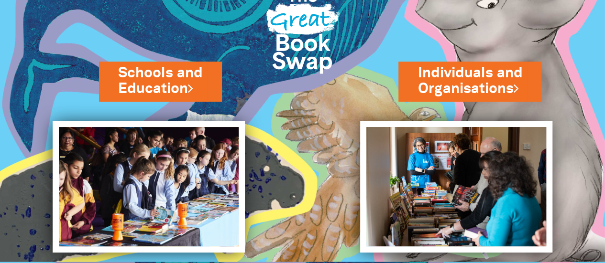
scroll to position [47, 0]
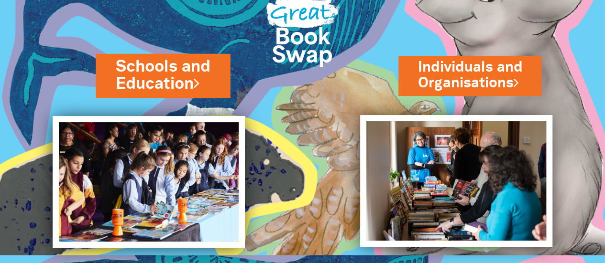
click at [170, 79] on link "Schools and Education" at bounding box center [163, 75] width 94 height 40
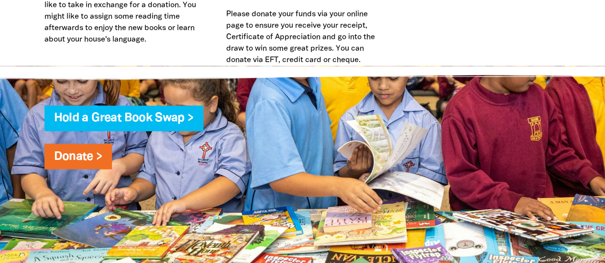
scroll to position [2566, 0]
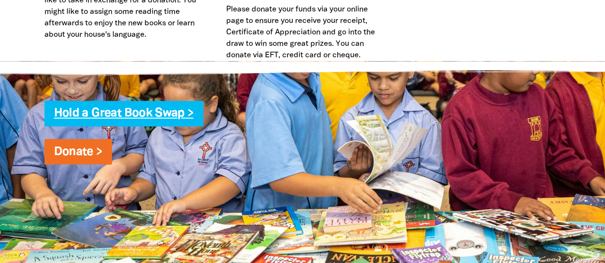
click at [108, 108] on link "Hold a Great Book Swap >" at bounding box center [124, 113] width 140 height 11
click at [175, 108] on link "Hold a Great Book Swap >" at bounding box center [124, 113] width 140 height 11
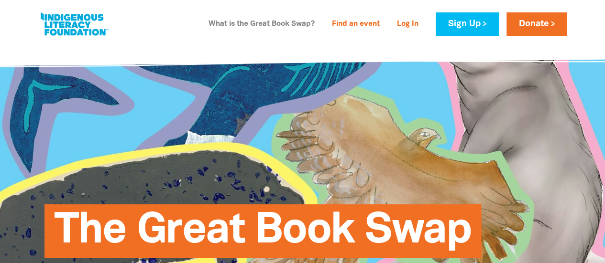
click at [261, 24] on link "What is the Great Book Swap?" at bounding box center [262, 24] width 118 height 15
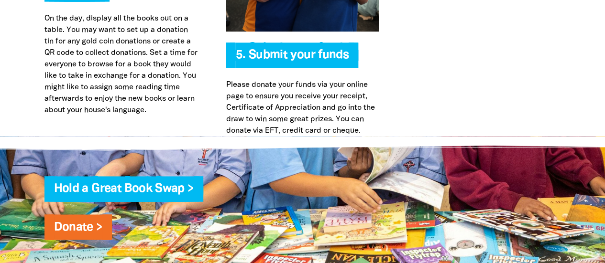
scroll to position [2491, 0]
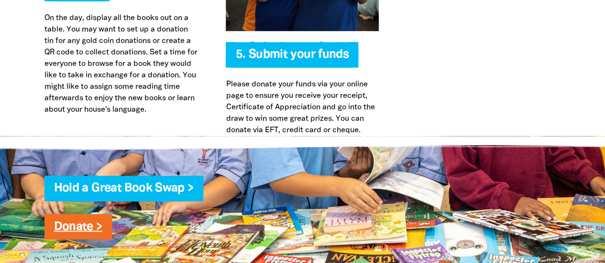
drag, startPoint x: 253, startPoint y: 164, endPoint x: 86, endPoint y: 205, distance: 172.7
click at [86, 221] on link "Donate >" at bounding box center [78, 226] width 48 height 11
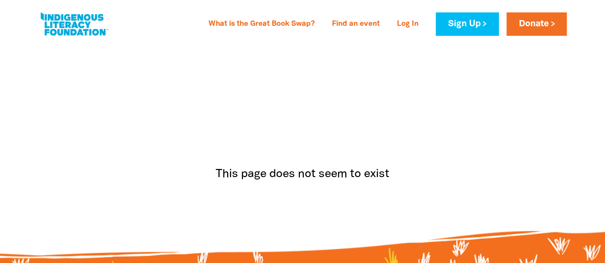
drag, startPoint x: 86, startPoint y: 205, endPoint x: 315, endPoint y: 153, distance: 235.3
click at [315, 153] on div "This page does not seem to exist" at bounding box center [303, 148] width 574 height 211
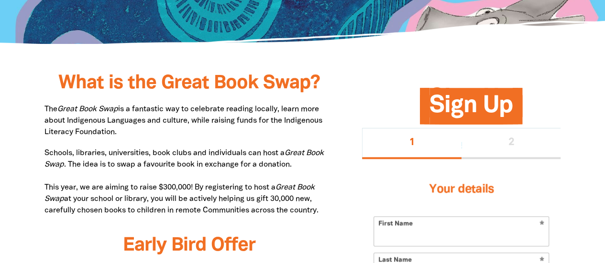
scroll to position [434, 0]
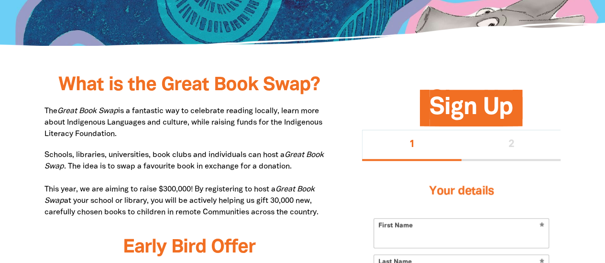
click at [378, 71] on div "Register > Donate >" at bounding box center [303, 65] width 574 height 39
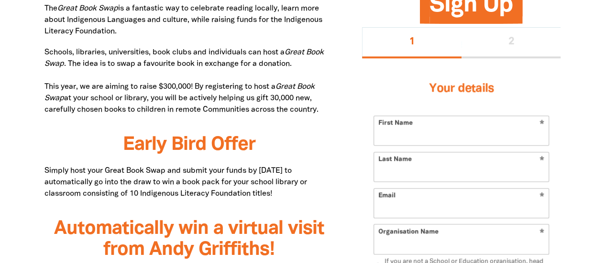
scroll to position [536, 0]
click at [470, 135] on input "First Name" at bounding box center [461, 131] width 175 height 29
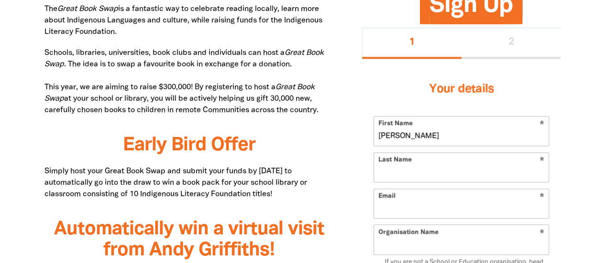
type input "[PERSON_NAME]"
click at [456, 165] on input "Last Name" at bounding box center [461, 167] width 175 height 29
type input "Giusti"
click at [441, 202] on input "Email" at bounding box center [461, 203] width 175 height 29
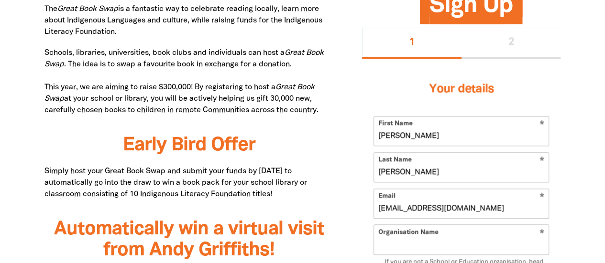
type input "agiusti@cranbrook.nsw.edu.au"
click at [451, 248] on input "Organisation Name" at bounding box center [461, 240] width 175 height 29
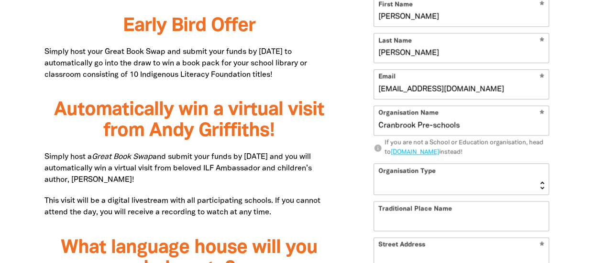
scroll to position [668, 0]
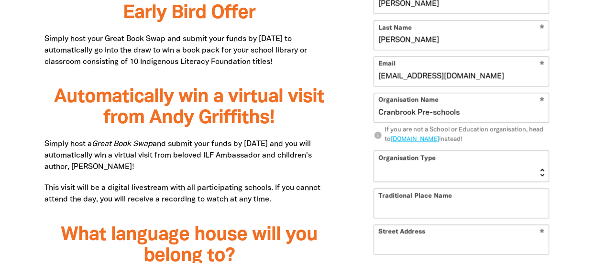
type input "Cranbrook Pre-schools"
click at [541, 172] on select "Early Learning Primary School High School K-12 University or TAFE Community Lib…" at bounding box center [461, 166] width 175 height 31
select select "early-learning"
click at [374, 151] on select "Early Learning Primary School High School K-12 University or TAFE Community Lib…" at bounding box center [461, 166] width 175 height 31
click at [447, 203] on input "Traditional Place Name" at bounding box center [461, 203] width 175 height 29
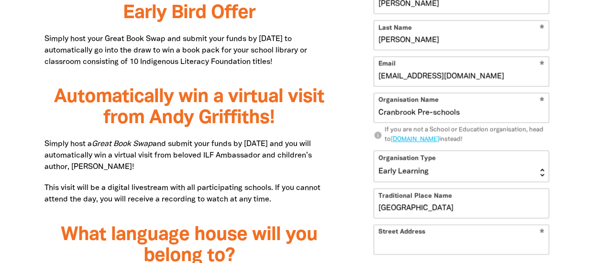
type input "Darling Point"
click at [442, 241] on input "Street Address" at bounding box center [461, 239] width 175 height 29
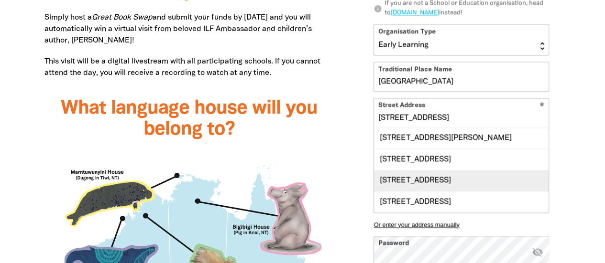
scroll to position [0, 0]
click at [478, 191] on div "1 Greenoaks Avenue, DARLING POINT NSW 2027" at bounding box center [461, 180] width 175 height 21
type input "1 Greenoaks Avenue, DARLING POINT NSW 2027"
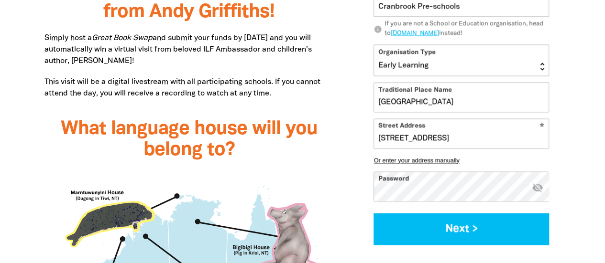
scroll to position [917, 0]
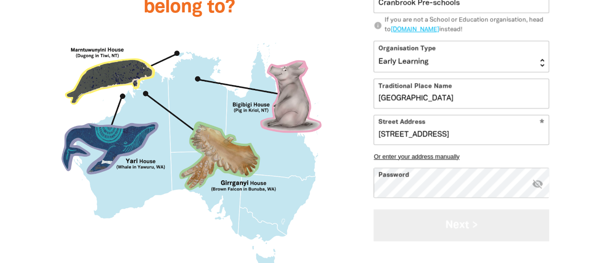
click at [471, 234] on button "Next >" at bounding box center [460, 225] width 175 height 32
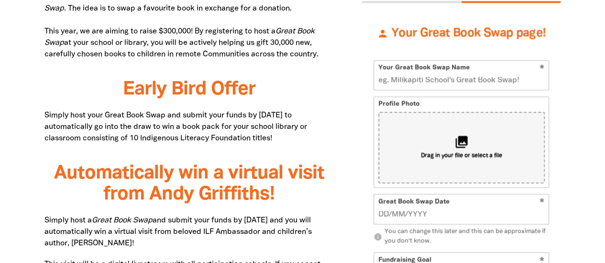
scroll to position [590, 0]
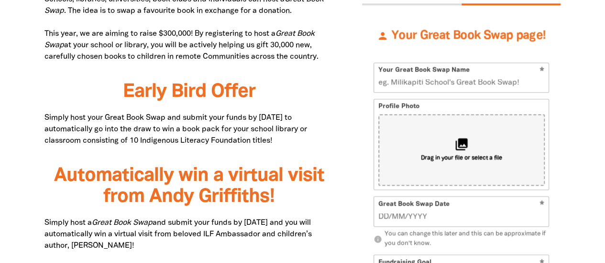
click at [473, 81] on input "Your Great Book Swap Name" at bounding box center [461, 77] width 175 height 29
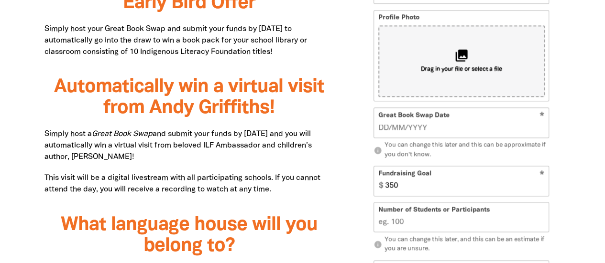
scroll to position [685, 0]
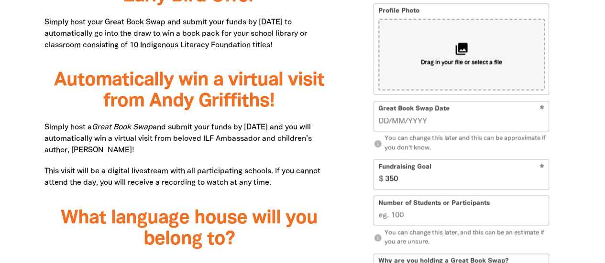
type input "Cranbrook Pre-schools Great Book Swap"
click at [427, 124] on input "__/__/____" at bounding box center [461, 121] width 166 height 11
type input "21/08/2025"
click at [541, 175] on input "351" at bounding box center [465, 174] width 168 height 29
click at [542, 180] on input "350" at bounding box center [465, 174] width 168 height 29
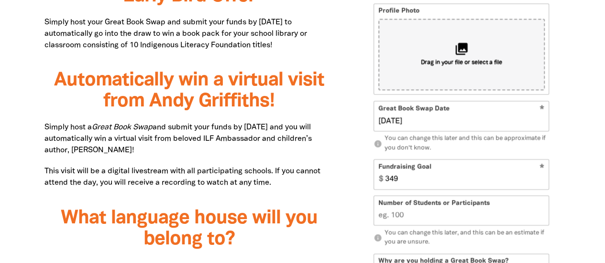
click at [542, 180] on input "349" at bounding box center [465, 174] width 168 height 29
click at [542, 180] on input "348" at bounding box center [465, 174] width 168 height 29
click at [542, 180] on input "347" at bounding box center [465, 174] width 168 height 29
click at [542, 180] on input "346" at bounding box center [465, 174] width 168 height 29
click at [542, 180] on input "345" at bounding box center [465, 174] width 168 height 29
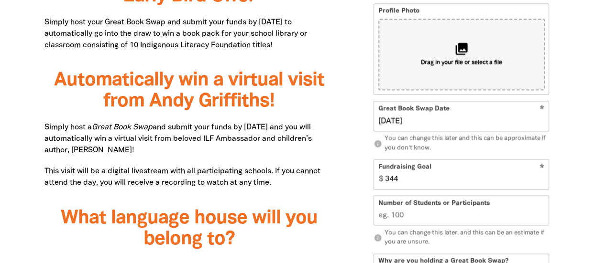
click at [542, 180] on input "344" at bounding box center [465, 174] width 168 height 29
click at [542, 180] on input "343" at bounding box center [465, 174] width 168 height 29
click at [542, 180] on input "342" at bounding box center [465, 174] width 168 height 29
click at [542, 180] on input "341" at bounding box center [465, 174] width 168 height 29
click at [542, 180] on input "340" at bounding box center [465, 174] width 168 height 29
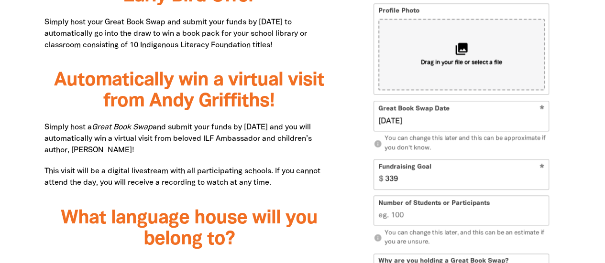
click at [542, 180] on input "339" at bounding box center [465, 174] width 168 height 29
click at [542, 180] on input "338" at bounding box center [465, 174] width 168 height 29
click at [542, 180] on input "337" at bounding box center [465, 174] width 168 height 29
click at [542, 180] on input "336" at bounding box center [465, 174] width 168 height 29
click at [542, 180] on input "335" at bounding box center [465, 174] width 168 height 29
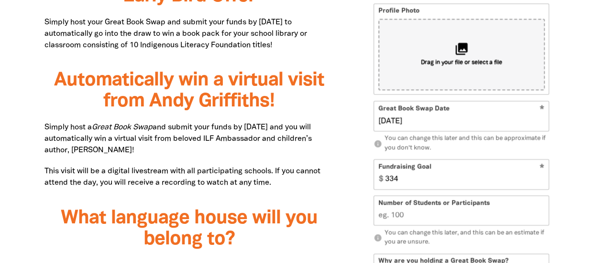
click at [542, 180] on input "334" at bounding box center [465, 174] width 168 height 29
click at [542, 180] on input "333" at bounding box center [465, 174] width 168 height 29
click at [542, 180] on input "332" at bounding box center [465, 174] width 168 height 29
click at [542, 180] on input "331" at bounding box center [465, 174] width 168 height 29
click at [542, 180] on input "330" at bounding box center [465, 174] width 168 height 29
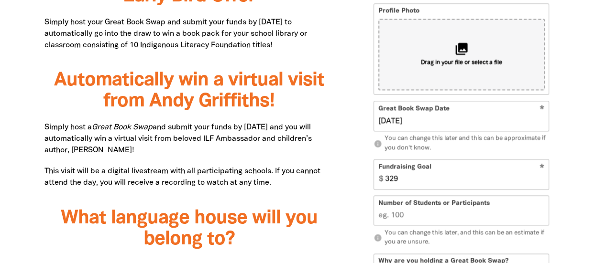
click at [542, 180] on input "329" at bounding box center [465, 174] width 168 height 29
click at [542, 180] on input "287" at bounding box center [465, 174] width 168 height 29
click at [542, 180] on input "286" at bounding box center [465, 174] width 168 height 29
click at [542, 180] on input "285" at bounding box center [465, 174] width 168 height 29
click at [542, 180] on input "284" at bounding box center [465, 174] width 168 height 29
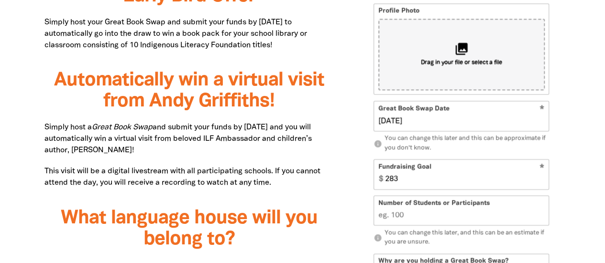
click at [542, 180] on input "283" at bounding box center [465, 174] width 168 height 29
click at [542, 180] on input "282" at bounding box center [465, 174] width 168 height 29
click at [542, 180] on input "281" at bounding box center [465, 174] width 168 height 29
click at [542, 180] on input "280" at bounding box center [465, 174] width 168 height 29
click at [542, 180] on input "279" at bounding box center [465, 174] width 168 height 29
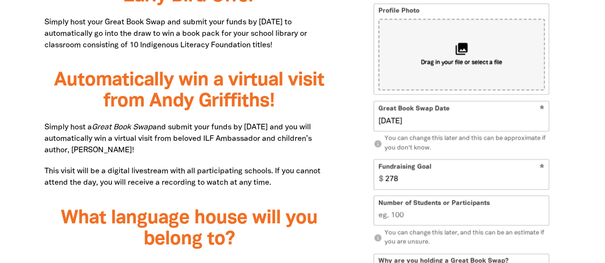
click at [542, 180] on input "278" at bounding box center [465, 174] width 168 height 29
click at [542, 180] on input "277" at bounding box center [465, 174] width 168 height 29
click at [542, 180] on input "276" at bounding box center [465, 174] width 168 height 29
click at [542, 180] on input "275" at bounding box center [465, 174] width 168 height 29
click at [542, 180] on input "274" at bounding box center [465, 174] width 168 height 29
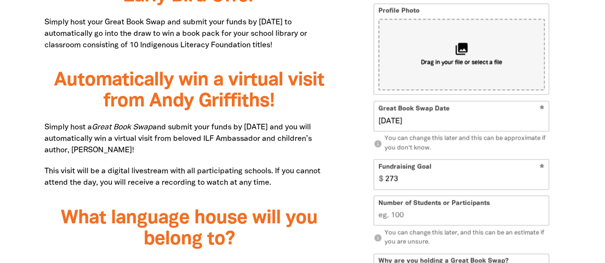
click at [542, 180] on input "273" at bounding box center [465, 174] width 168 height 29
click at [542, 180] on input "272" at bounding box center [465, 174] width 168 height 29
click at [542, 180] on input "271" at bounding box center [465, 174] width 168 height 29
click at [542, 180] on input "270" at bounding box center [465, 174] width 168 height 29
click at [542, 180] on input "269" at bounding box center [465, 174] width 168 height 29
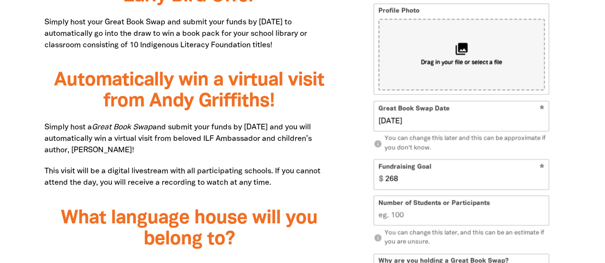
click at [542, 180] on input "268" at bounding box center [465, 174] width 168 height 29
click at [542, 180] on input "267" at bounding box center [465, 174] width 168 height 29
click at [542, 180] on input "266" at bounding box center [465, 174] width 168 height 29
click at [542, 180] on input "265" at bounding box center [465, 174] width 168 height 29
click at [542, 180] on input "264" at bounding box center [465, 174] width 168 height 29
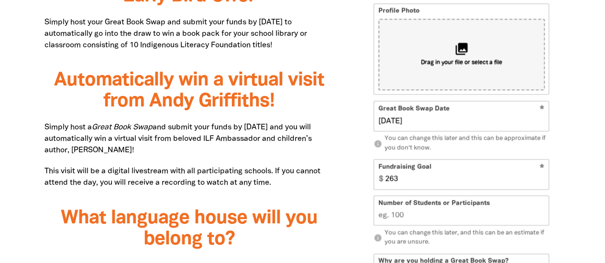
click at [542, 180] on input "263" at bounding box center [465, 174] width 168 height 29
click at [542, 180] on input "262" at bounding box center [465, 174] width 168 height 29
click at [542, 180] on input "261" at bounding box center [465, 174] width 168 height 29
click at [542, 180] on input "260" at bounding box center [465, 174] width 168 height 29
click at [542, 180] on input "259" at bounding box center [465, 174] width 168 height 29
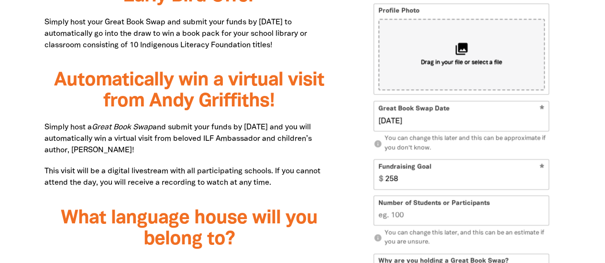
click at [542, 180] on input "258" at bounding box center [465, 174] width 168 height 29
click at [542, 180] on input "257" at bounding box center [465, 174] width 168 height 29
click at [542, 180] on input "256" at bounding box center [465, 174] width 168 height 29
click at [542, 180] on input "255" at bounding box center [465, 174] width 168 height 29
click at [542, 180] on input "254" at bounding box center [465, 174] width 168 height 29
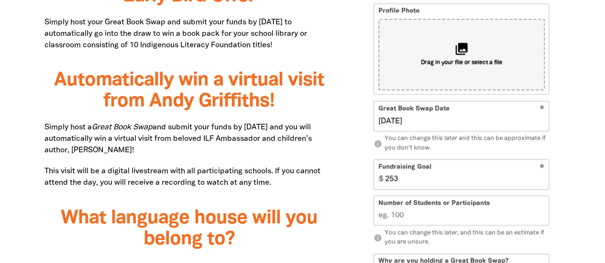
click at [542, 180] on input "253" at bounding box center [465, 174] width 168 height 29
click at [542, 180] on input "252" at bounding box center [465, 174] width 168 height 29
click at [542, 180] on input "251" at bounding box center [465, 174] width 168 height 29
type input "250"
click at [542, 180] on input "250" at bounding box center [465, 174] width 168 height 29
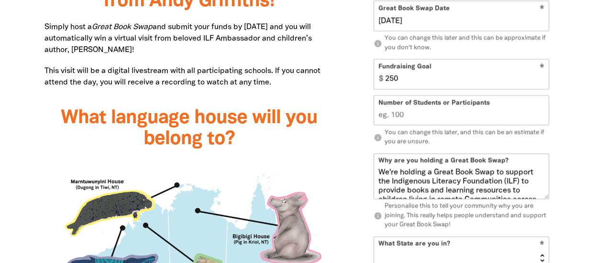
scroll to position [785, 0]
click at [437, 115] on input "Number of Students or Participants" at bounding box center [461, 111] width 175 height 29
type input "1"
type input "80"
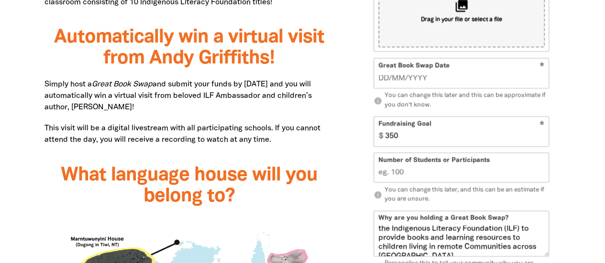
scroll to position [727, 0]
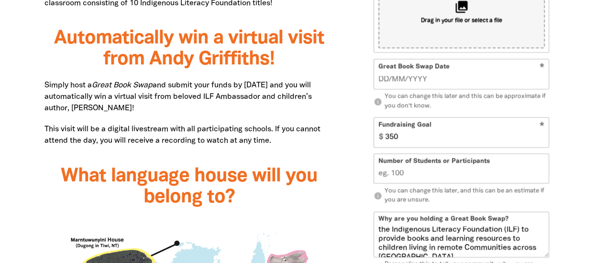
click at [430, 175] on input "Number of Students or Participants" at bounding box center [461, 168] width 175 height 29
click at [541, 177] on input "1" at bounding box center [461, 168] width 175 height 29
click at [541, 177] on input "0" at bounding box center [461, 168] width 175 height 29
click at [541, 177] on input "1" at bounding box center [461, 168] width 175 height 29
click at [541, 177] on input "0" at bounding box center [461, 168] width 175 height 29
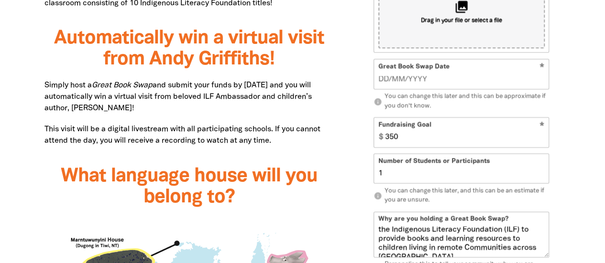
type input "0"
click at [541, 177] on input "0" at bounding box center [461, 168] width 175 height 29
type input "80"
click at [524, 202] on p "info You can change this later, and this can be an estimate if you are unsure." at bounding box center [460, 196] width 175 height 19
click at [427, 77] on input "__/__/____" at bounding box center [461, 79] width 166 height 11
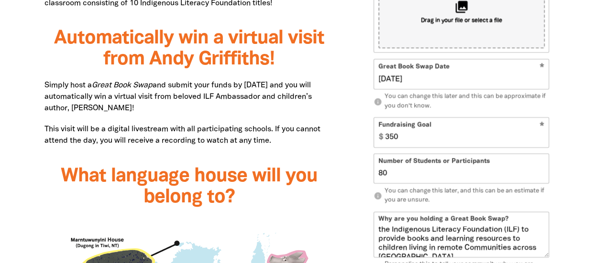
type input "21/08/2025"
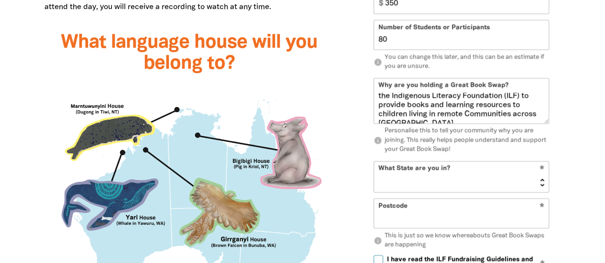
scroll to position [902, 0]
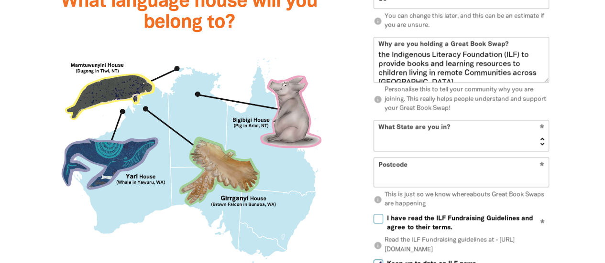
click at [467, 135] on select "NSW VIC QLD NT WA SA TAS ACT" at bounding box center [461, 135] width 175 height 31
select select "NSW"
click at [374, 120] on select "NSW VIC QLD NT WA SA TAS ACT" at bounding box center [461, 135] width 175 height 31
click at [504, 179] on input "Postcode" at bounding box center [461, 172] width 175 height 29
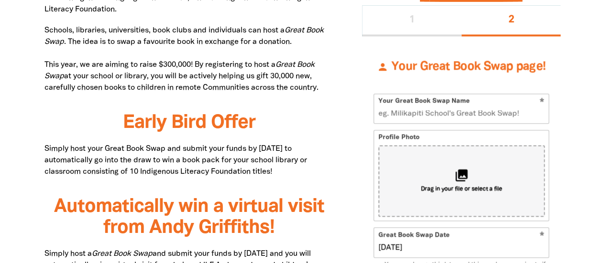
scroll to position [557, 0]
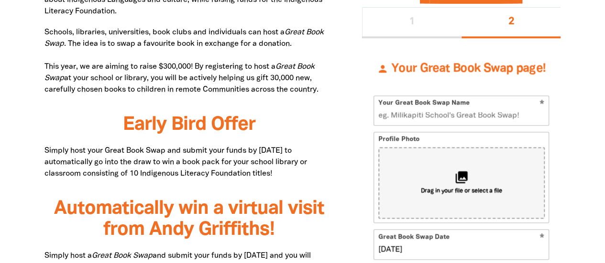
type input "2027"
click at [500, 113] on input "Your Great Book Swap Name" at bounding box center [461, 110] width 175 height 29
type input "Cranbrook Pre-schools Great Book Swap"
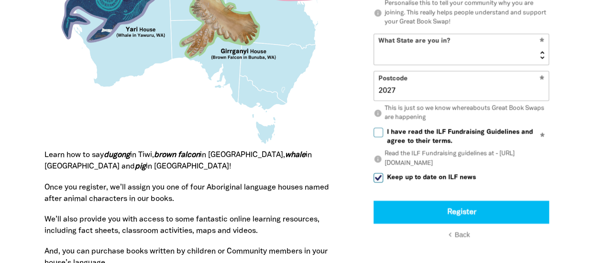
scroll to position [1049, 0]
click at [441, 164] on p "info Read the ILF Fundraising guidelines at - https://ilf.org.au/fundraising-gu…" at bounding box center [460, 159] width 175 height 19
drag, startPoint x: 385, startPoint y: 165, endPoint x: 502, endPoint y: 165, distance: 117.6
click at [502, 165] on p "info Read the ILF Fundraising guidelines at - https://ilf.org.au/fundraising-gu…" at bounding box center [460, 159] width 175 height 19
drag, startPoint x: 475, startPoint y: 160, endPoint x: 545, endPoint y: 147, distance: 70.5
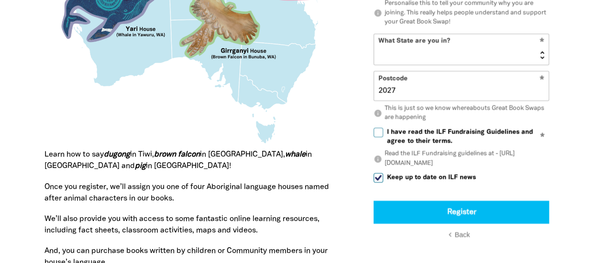
click at [545, 147] on label "I have read the ILF Fundraising Guidelines and agree to their terms." at bounding box center [460, 137] width 175 height 19
click at [383, 138] on input "I have read the ILF Fundraising Guidelines and agree to their terms." at bounding box center [378, 133] width 10 height 10
checkbox input "true"
drag, startPoint x: 384, startPoint y: 164, endPoint x: 498, endPoint y: 168, distance: 113.9
click at [498, 168] on p "info Read the ILF Fundraising guidelines at - https://ilf.org.au/fundraising-gu…" at bounding box center [460, 159] width 175 height 19
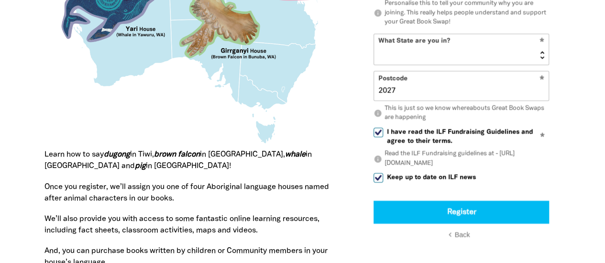
copy p "https://ilf.org.au/fundraising-guidelines"
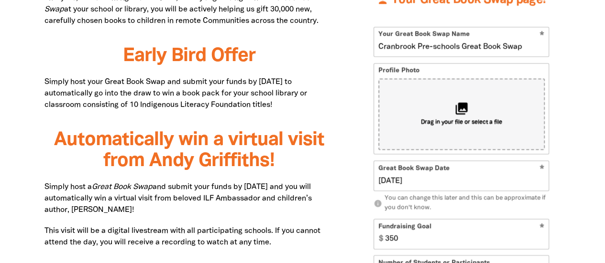
scroll to position [629, 0]
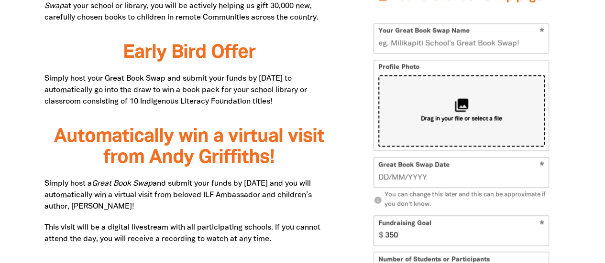
click at [460, 111] on icon "collections" at bounding box center [461, 106] width 16 height 16
type input "C:\fakepath\Cranbrook Pre-schools Book Swap Initiative.docx"
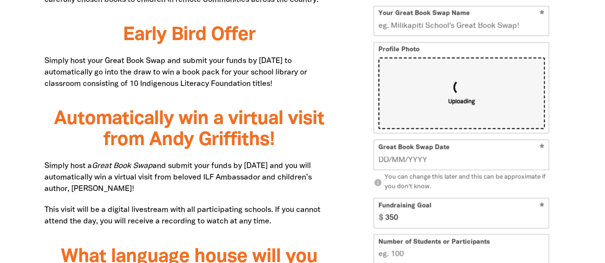
scroll to position [645, 0]
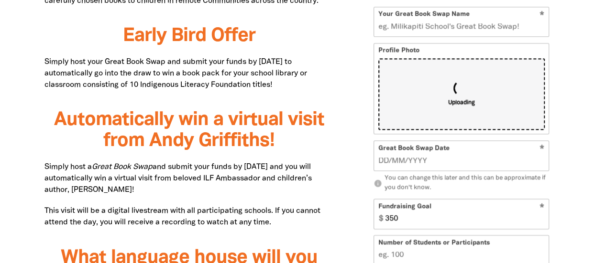
click at [506, 24] on input "Your Great Book Swap Name" at bounding box center [461, 21] width 175 height 29
type input "Cranbook Pre-schools Great Book Swap"
click at [438, 164] on input "__/__/____" at bounding box center [461, 161] width 166 height 11
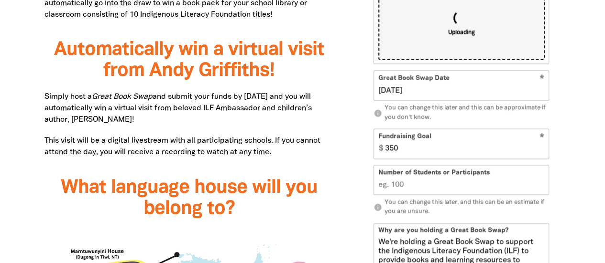
scroll to position [716, 0]
type input "21/08/2025"
click at [410, 189] on input "Number of Students or Participants" at bounding box center [461, 179] width 175 height 29
type input "80"
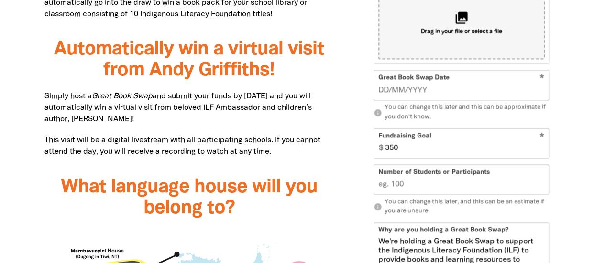
click at [410, 189] on input "Number of Students or Participants" at bounding box center [461, 179] width 175 height 29
type input "80"
click at [574, 185] on div "Sign Up 1 2 person Your Great Book Swap page! * Your Great Book Swap Name Profi…" at bounding box center [461, 169] width 227 height 714
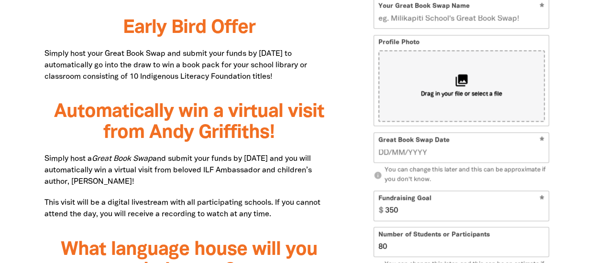
scroll to position [654, 0]
click at [437, 152] on input "__/__/____" at bounding box center [461, 152] width 166 height 11
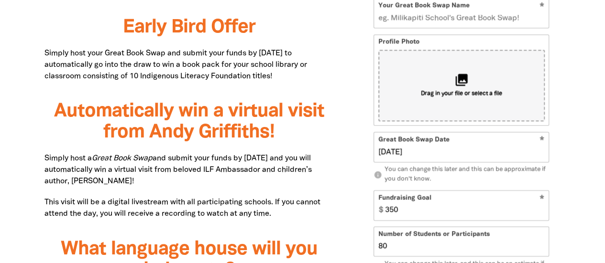
click at [482, 152] on input "21/08/2025" at bounding box center [461, 152] width 166 height 11
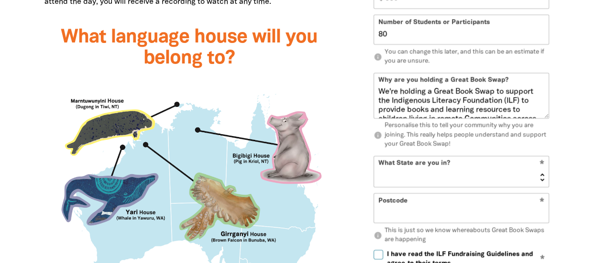
scroll to position [886, 0]
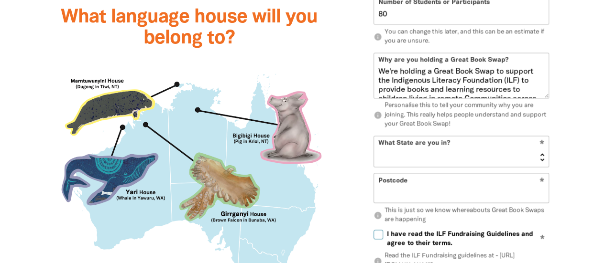
type input "21/08/2025"
click at [537, 154] on select "NSW VIC QLD NT WA SA TAS ACT" at bounding box center [461, 151] width 175 height 31
select select "NSW"
click at [374, 136] on select "NSW VIC QLD NT WA SA TAS ACT" at bounding box center [461, 151] width 175 height 31
click at [399, 193] on input "Postcode" at bounding box center [461, 188] width 175 height 29
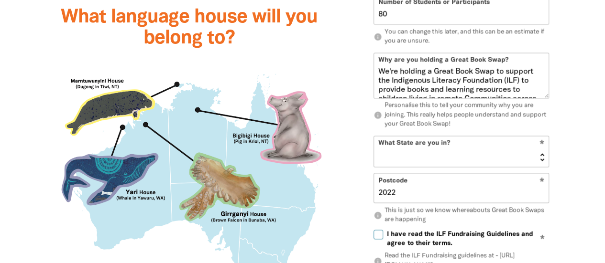
type input "2022"
click at [380, 231] on input "I have read the ILF Fundraising Guidelines and agree to their terms." at bounding box center [378, 235] width 10 height 10
checkbox input "true"
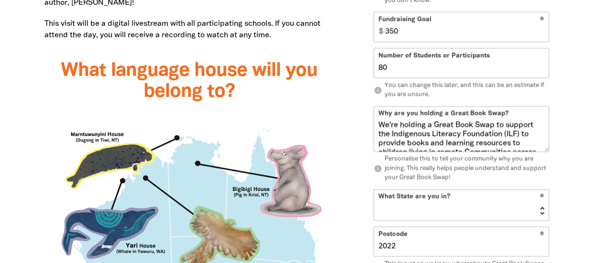
scroll to position [840, 0]
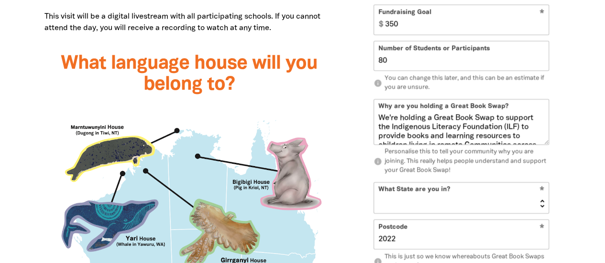
click at [409, 240] on input "2022" at bounding box center [461, 234] width 175 height 29
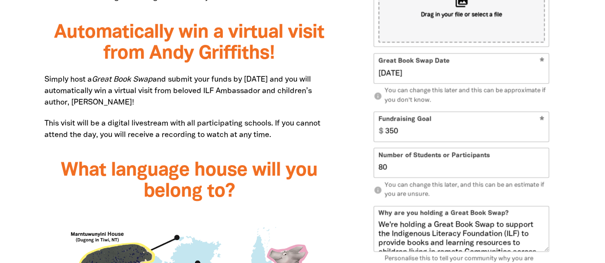
scroll to position [640, 0]
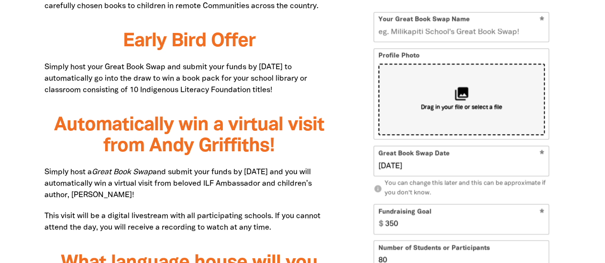
type input "2027"
click at [463, 98] on icon "collections" at bounding box center [461, 94] width 16 height 16
type input "C:\fakepath\Cranbrook Pre-schools Book Swap Initiative.docx"
click at [397, 27] on input "Your Great Book Swap Name" at bounding box center [461, 26] width 175 height 29
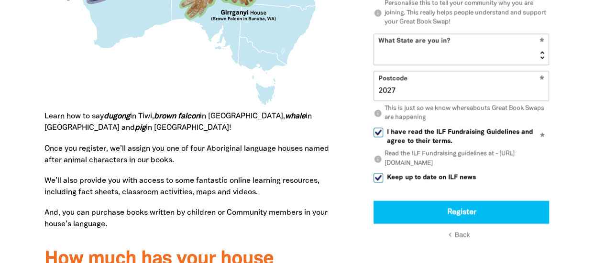
scroll to position [1089, 0]
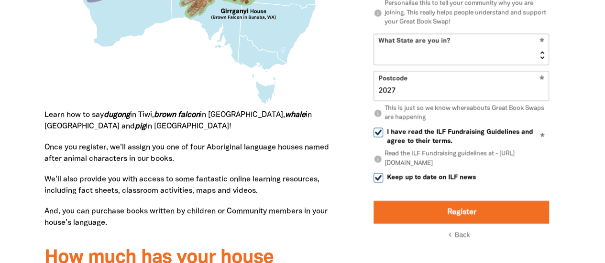
type input "Cranbrook Pre-schools Great Book Swap"
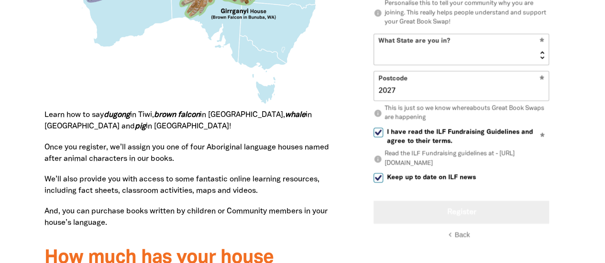
click at [459, 217] on button "Register" at bounding box center [460, 212] width 175 height 23
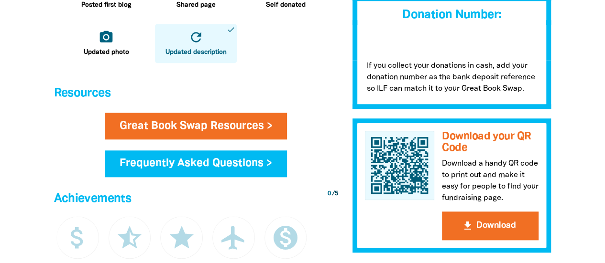
scroll to position [411, 0]
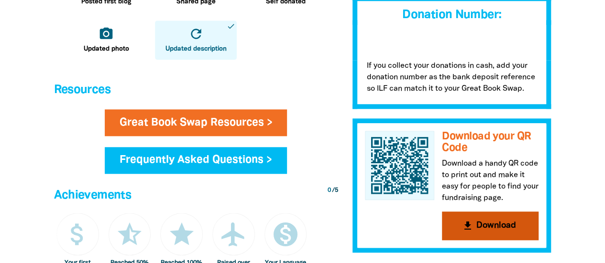
click at [486, 226] on button "get_app Download" at bounding box center [490, 226] width 97 height 29
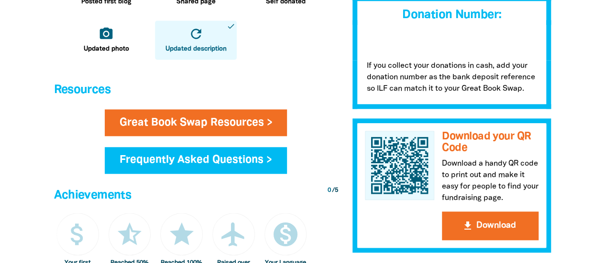
click at [574, 45] on div at bounding box center [302, 70] width 605 height 877
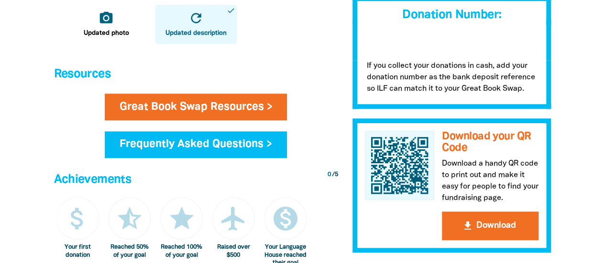
scroll to position [426, 0]
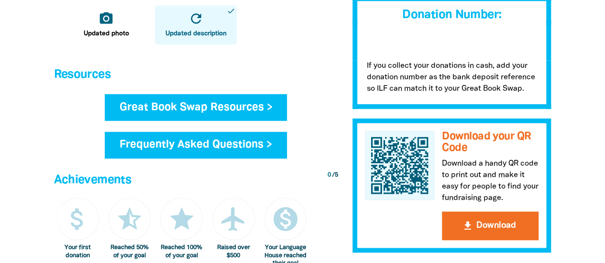
click at [196, 109] on link "Great Book Swap Resources >" at bounding box center [196, 107] width 183 height 27
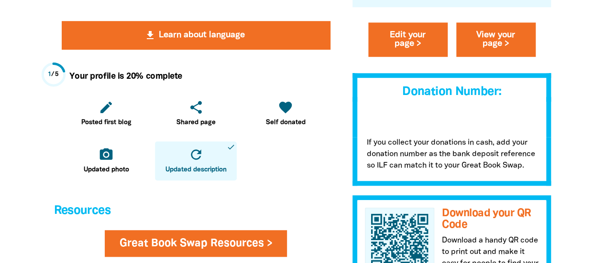
scroll to position [290, 0]
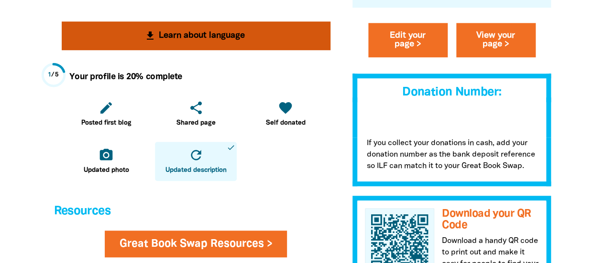
click at [149, 37] on icon "get_app" at bounding box center [149, 35] width 11 height 11
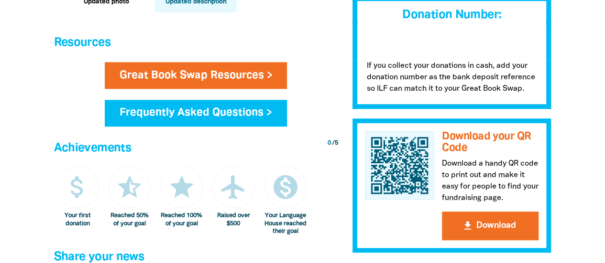
scroll to position [462, 0]
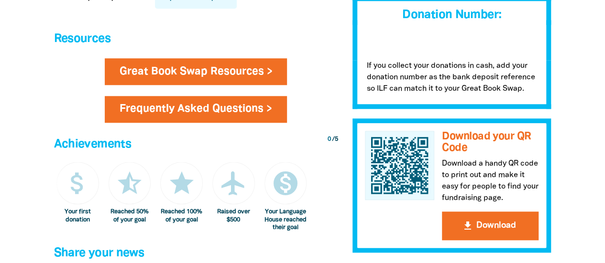
click at [207, 115] on link "Frequently Asked Questions >" at bounding box center [196, 109] width 182 height 27
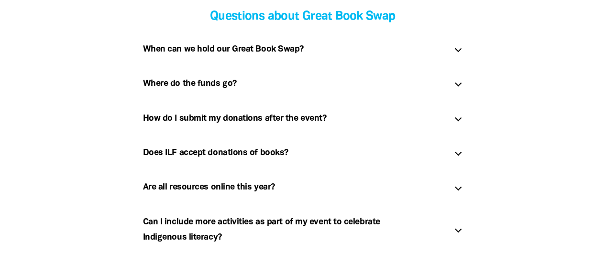
scroll to position [260, 0]
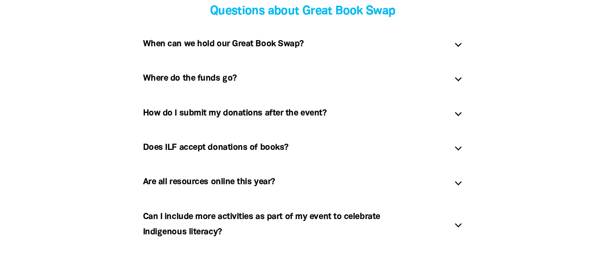
click at [459, 78] on div at bounding box center [457, 78] width 7 height 7
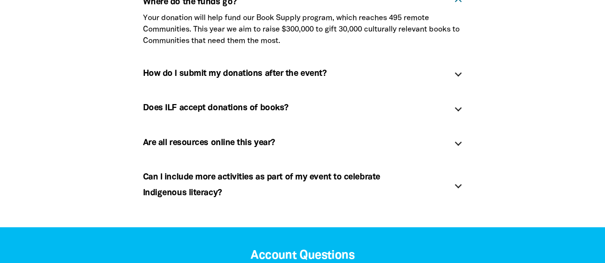
scroll to position [337, 0]
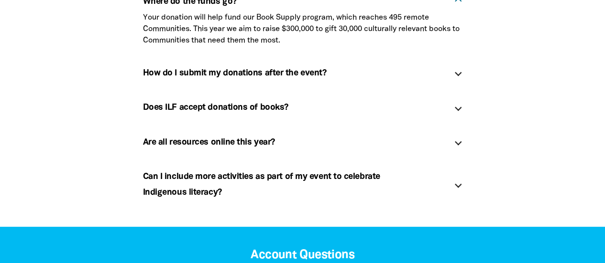
click at [457, 73] on div at bounding box center [457, 72] width 7 height 7
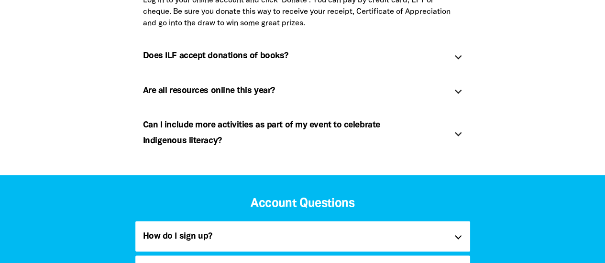
scroll to position [388, 0]
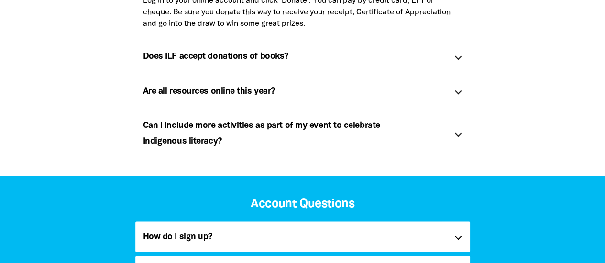
click at [457, 56] on div at bounding box center [457, 56] width 7 height 7
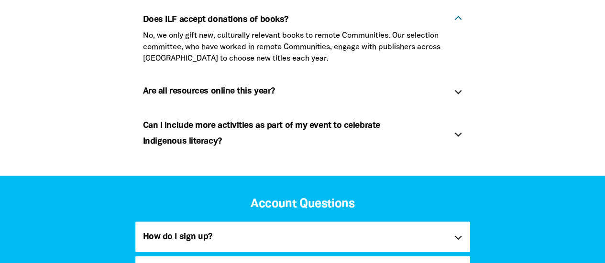
click at [458, 89] on div at bounding box center [457, 90] width 7 height 7
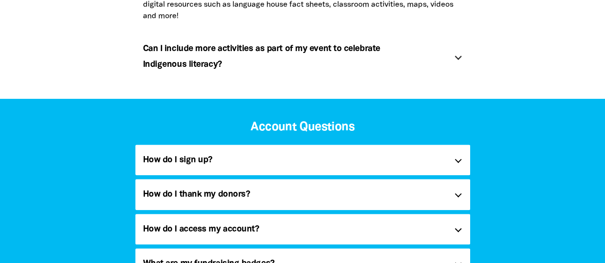
scroll to position [466, 0]
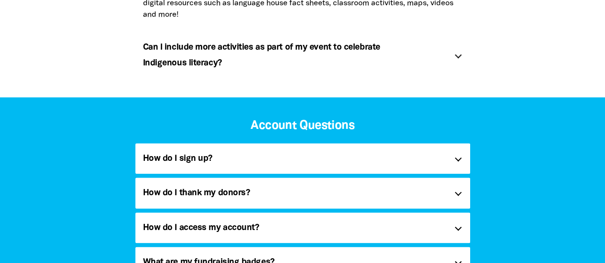
click at [456, 56] on div "Can I include more activities as part of my event to celebrate Indigenous liter…" at bounding box center [302, 55] width 335 height 46
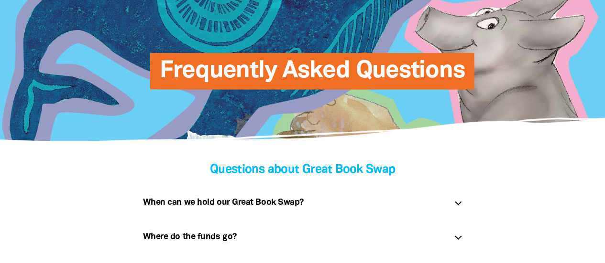
scroll to position [0, 0]
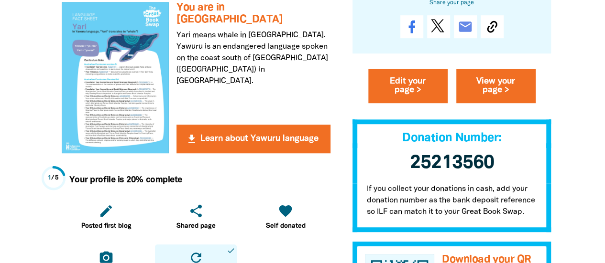
scroll to position [277, 0]
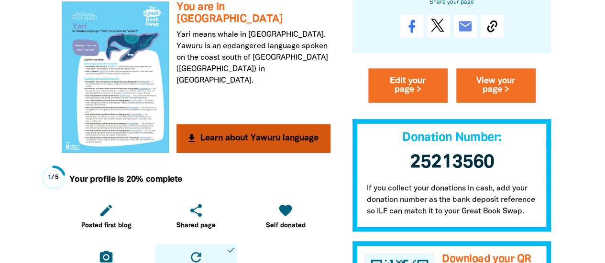
click at [235, 133] on button "get_app Learn about Yawuru language" at bounding box center [252, 138] width 153 height 29
